Goal: Task Accomplishment & Management: Complete application form

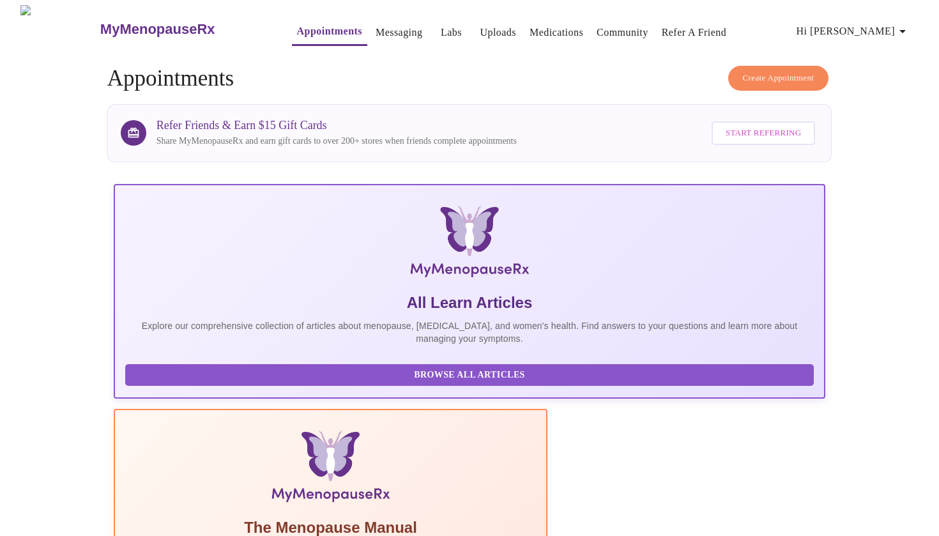
scroll to position [162, 0]
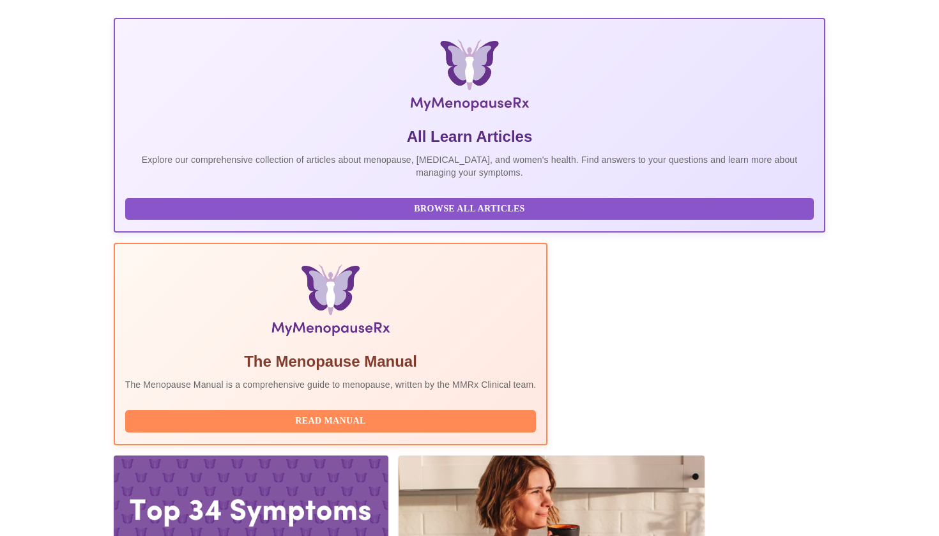
scroll to position [162, 0]
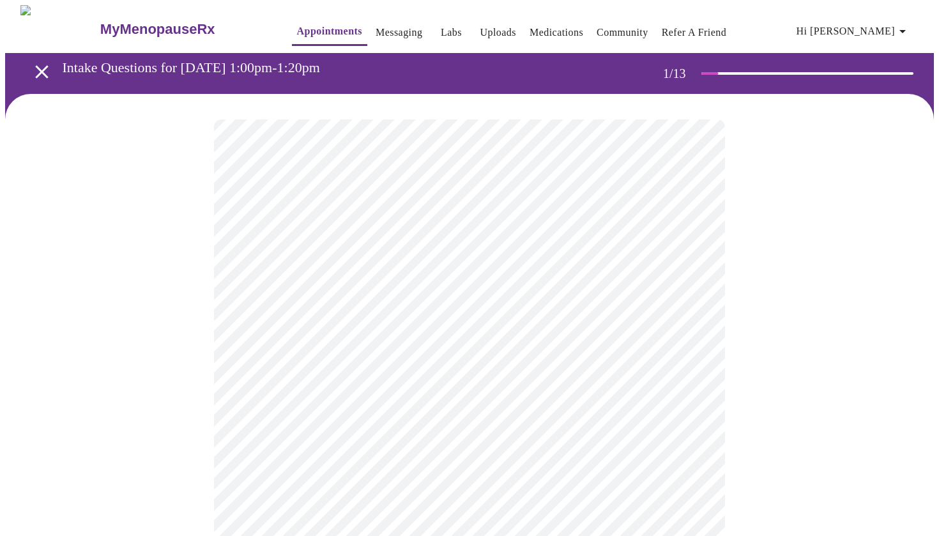
click at [36, 74] on icon "open drawer" at bounding box center [42, 72] width 22 height 22
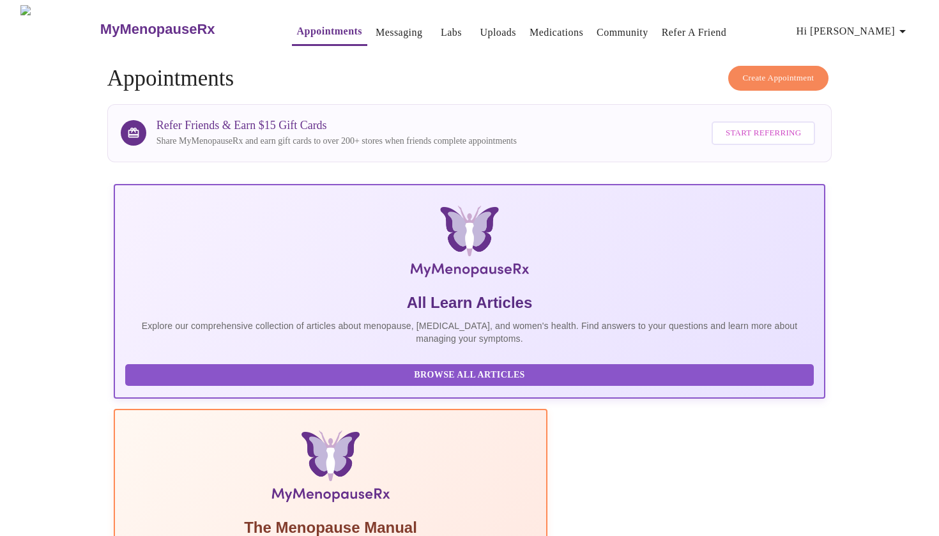
scroll to position [162, 0]
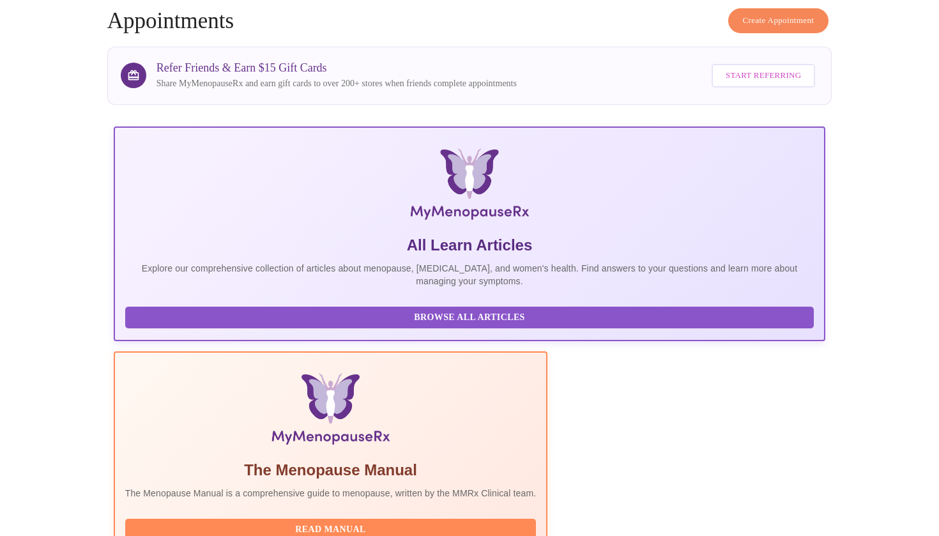
scroll to position [47, 0]
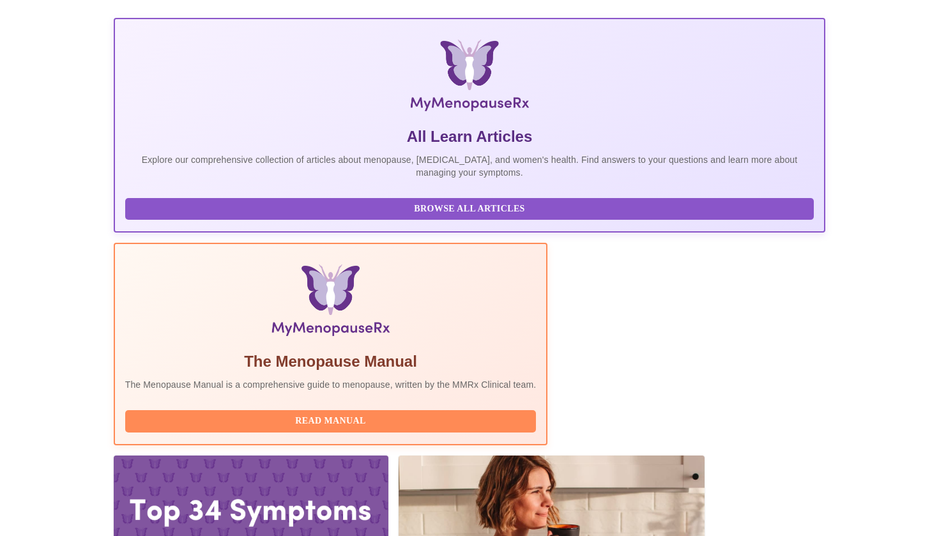
scroll to position [162, 0]
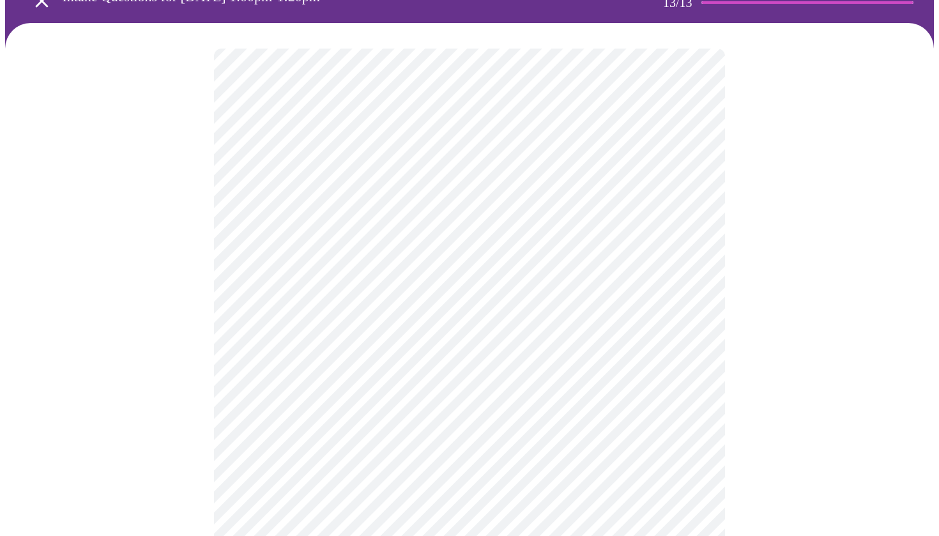
scroll to position [38, 0]
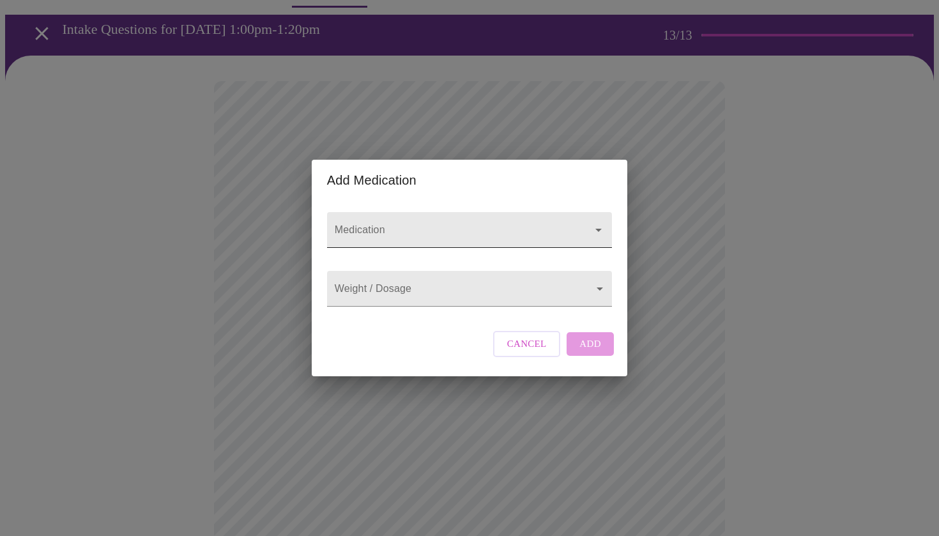
click at [496, 224] on input "Medication" at bounding box center [451, 236] width 238 height 24
type input "no"
click at [514, 352] on span "Cancel" at bounding box center [527, 343] width 40 height 17
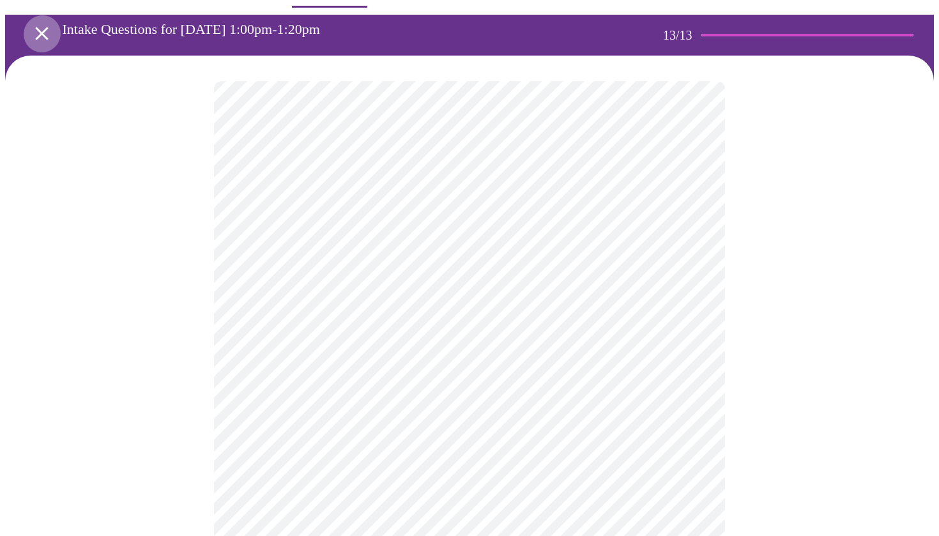
click at [31, 27] on icon "open drawer" at bounding box center [42, 33] width 22 height 22
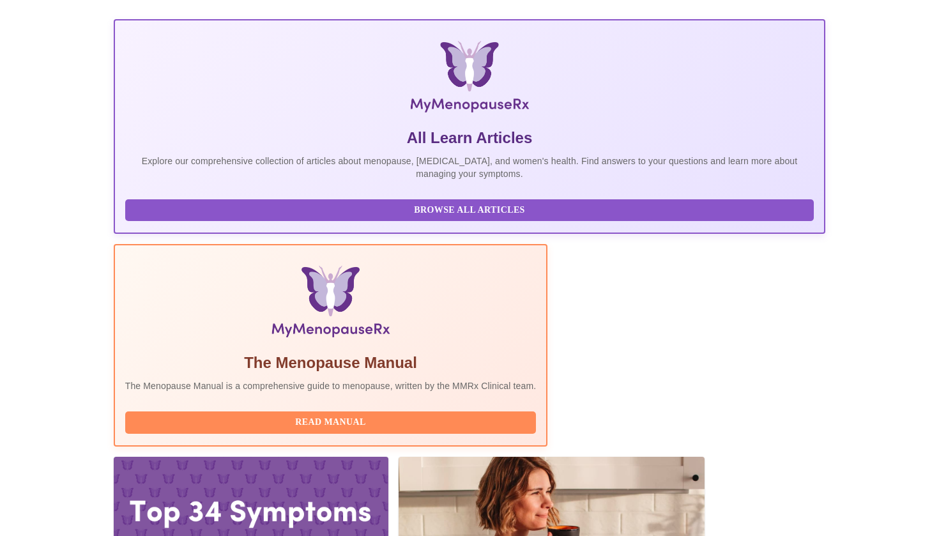
scroll to position [162, 0]
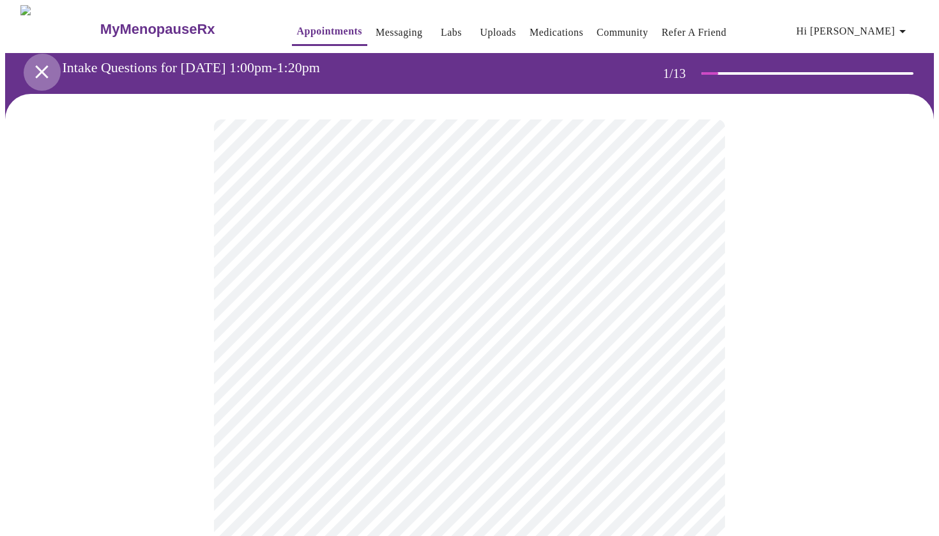
click at [40, 73] on icon "open drawer" at bounding box center [42, 72] width 22 height 22
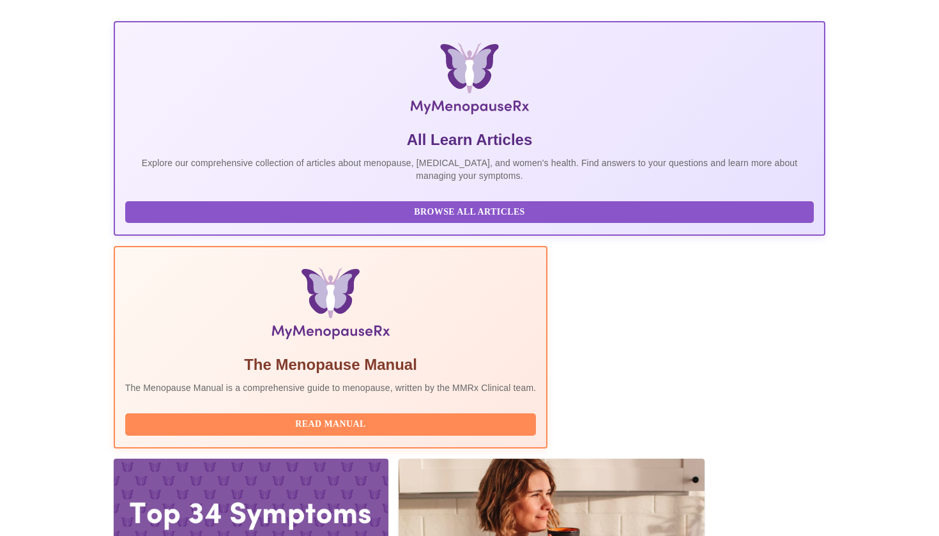
scroll to position [162, 0]
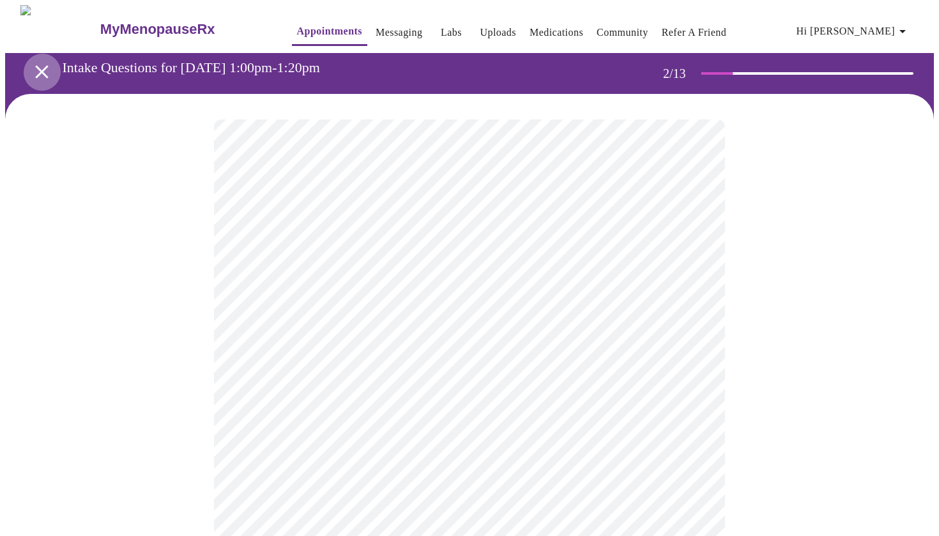
click at [43, 70] on icon "open drawer" at bounding box center [42, 72] width 22 height 22
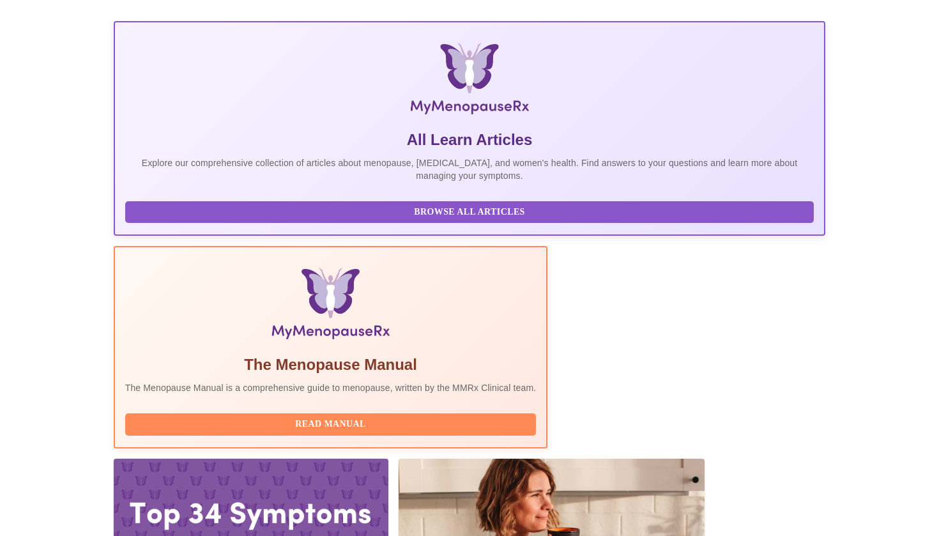
scroll to position [162, 0]
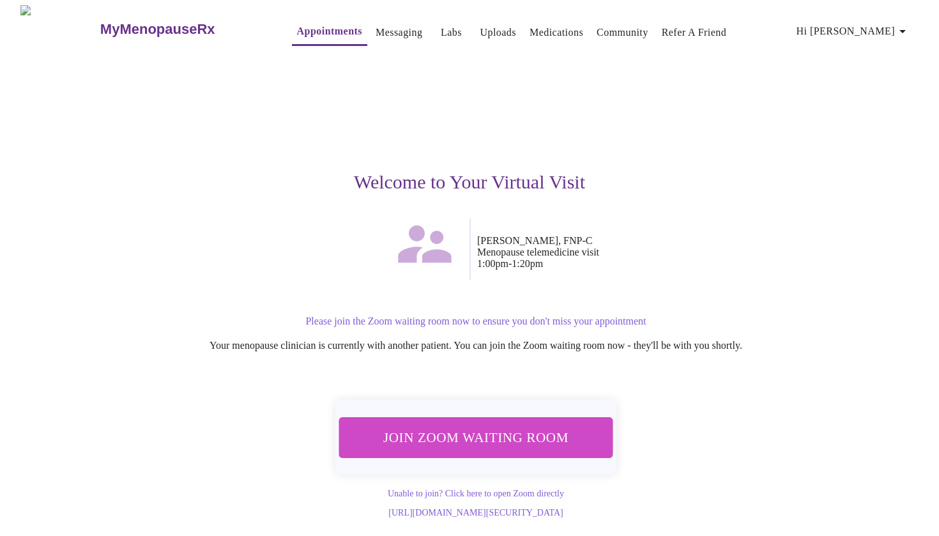
click at [517, 438] on span "Join Zoom Waiting Room" at bounding box center [476, 437] width 240 height 24
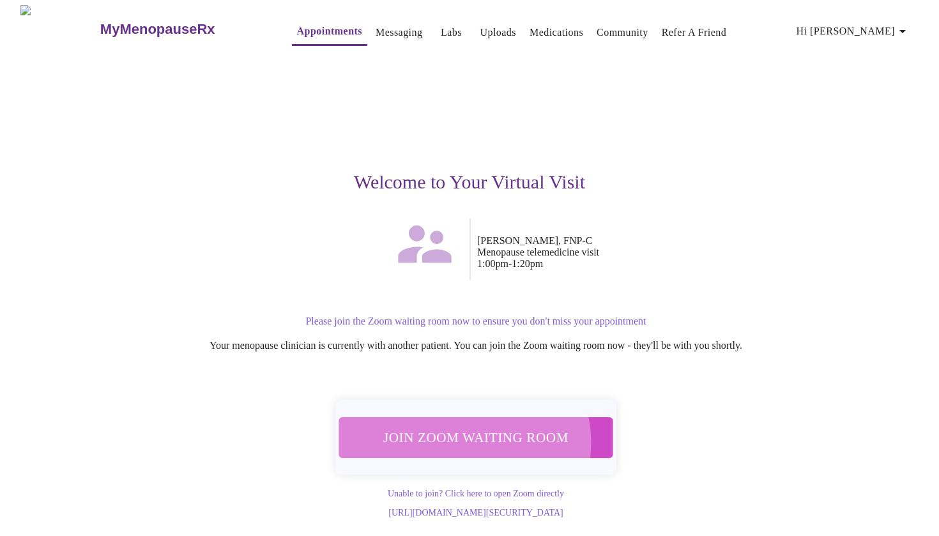
click at [460, 434] on span "Join Zoom Waiting Room" at bounding box center [475, 437] width 241 height 24
